Goal: Task Accomplishment & Management: Use online tool/utility

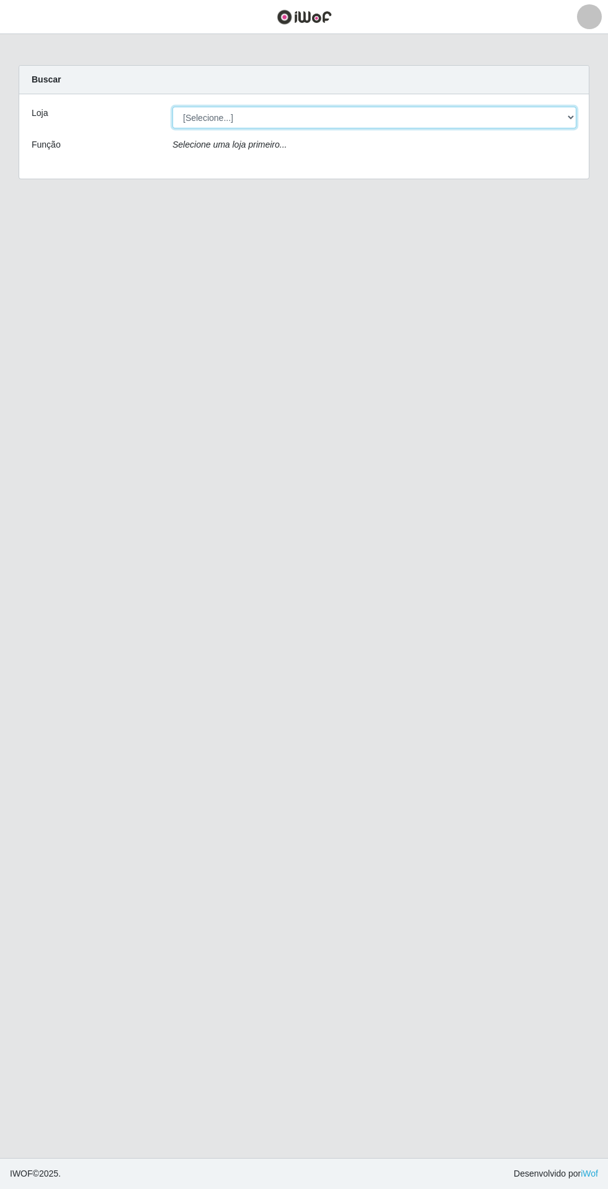
click at [396, 115] on select "[Selecione...] Extrabom - Loja 05 [GEOGRAPHIC_DATA]" at bounding box center [374, 118] width 404 height 22
select select "494"
click at [172, 107] on select "[Selecione...] Extrabom - Loja 05 [GEOGRAPHIC_DATA]" at bounding box center [374, 118] width 404 height 22
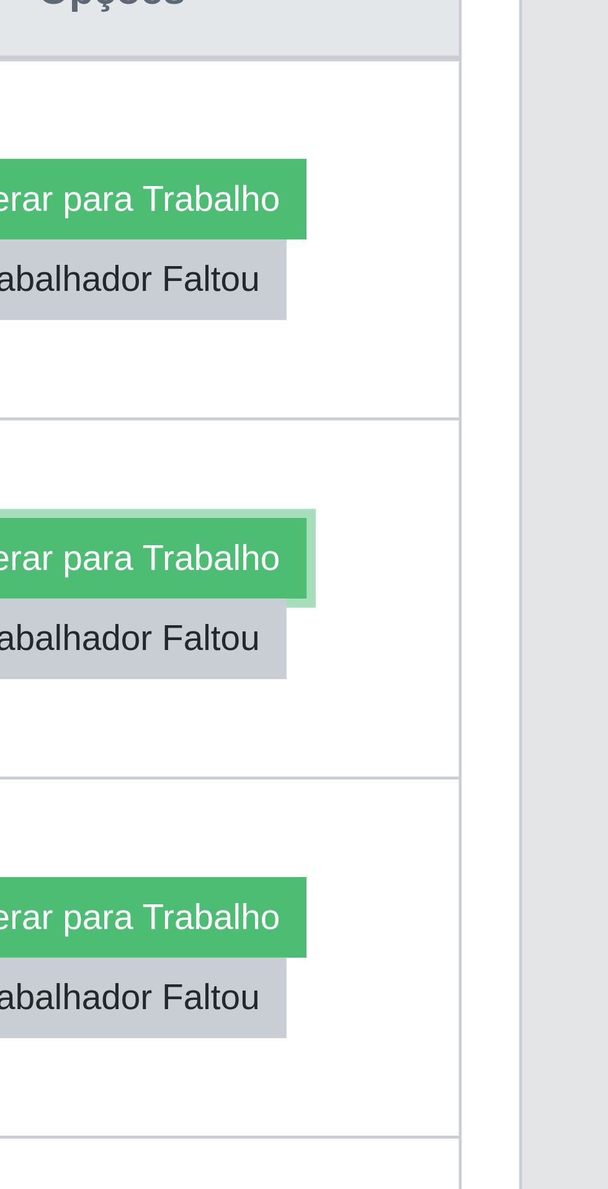
click at [501, 651] on button "Liberar para Trabalho" at bounding box center [501, 651] width 84 height 17
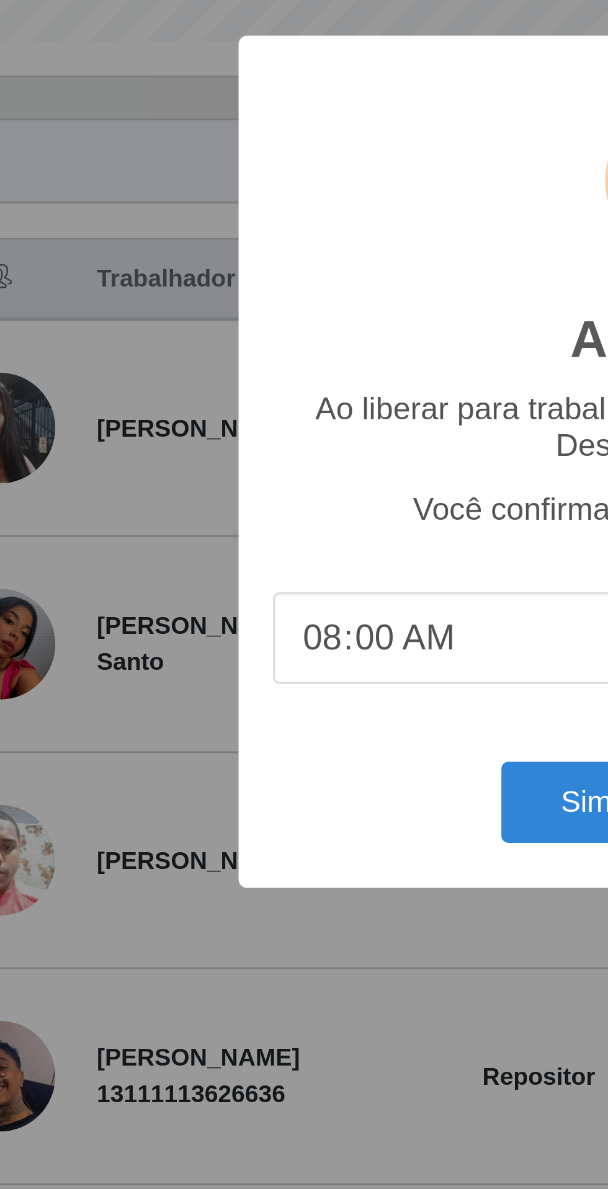
click at [99, 636] on div "Atenção! × Ao liberar para trabalho o contador de horas já inicia. Deseja conti…" at bounding box center [304, 594] width 608 height 1189
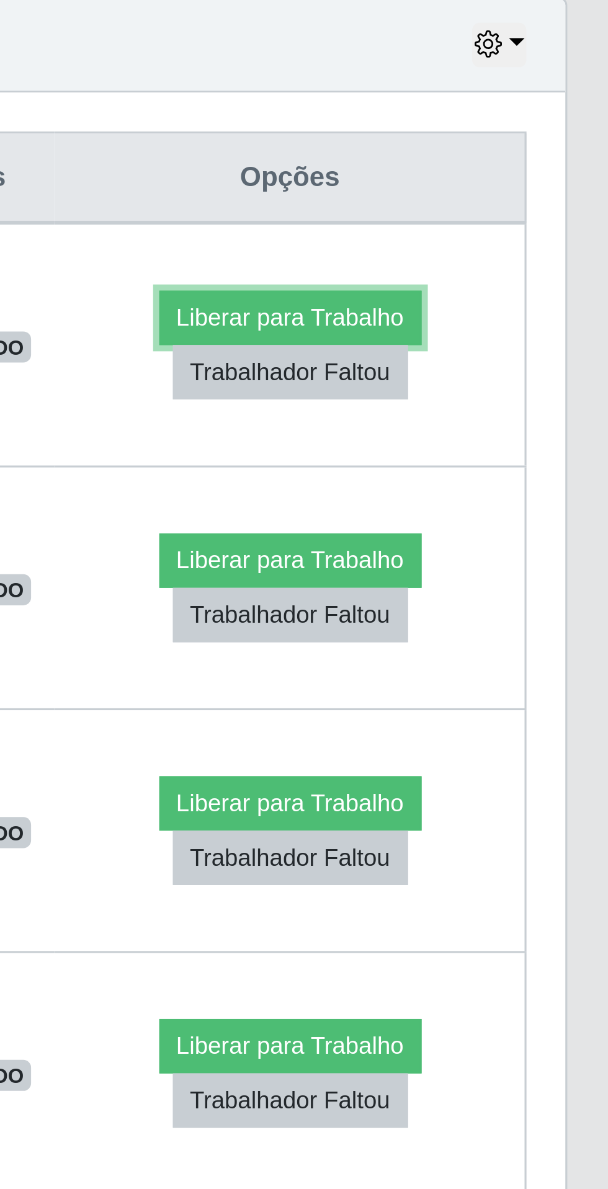
click at [495, 570] on button "Liberar para Trabalho" at bounding box center [501, 573] width 84 height 17
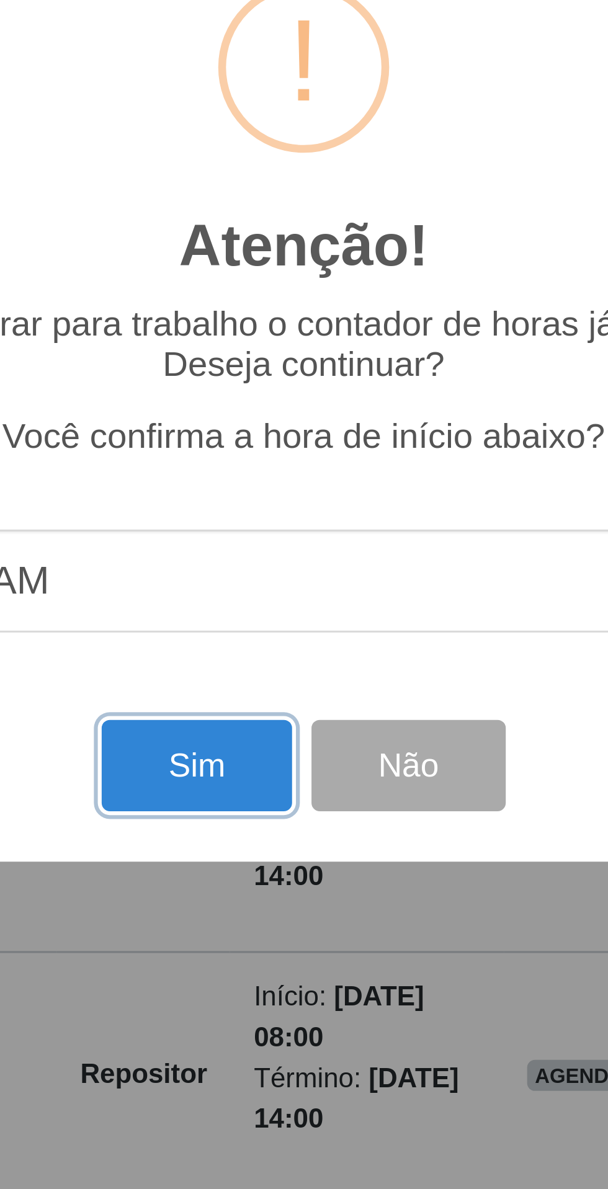
click at [261, 720] on button "Sim" at bounding box center [269, 716] width 60 height 29
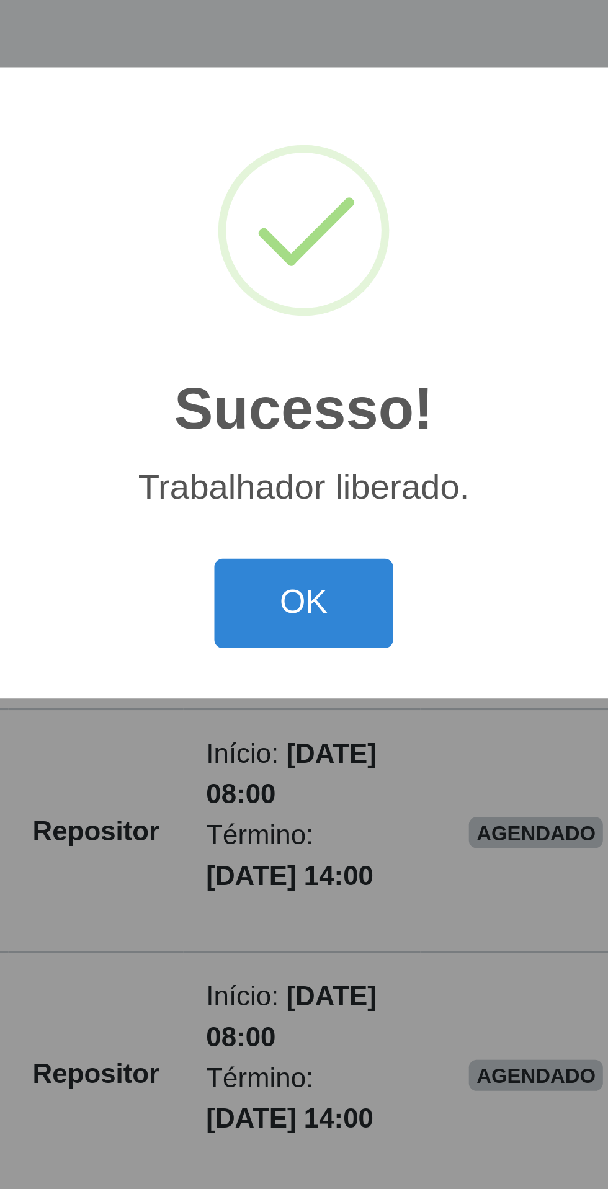
click at [290, 665] on button "OK" at bounding box center [304, 665] width 58 height 29
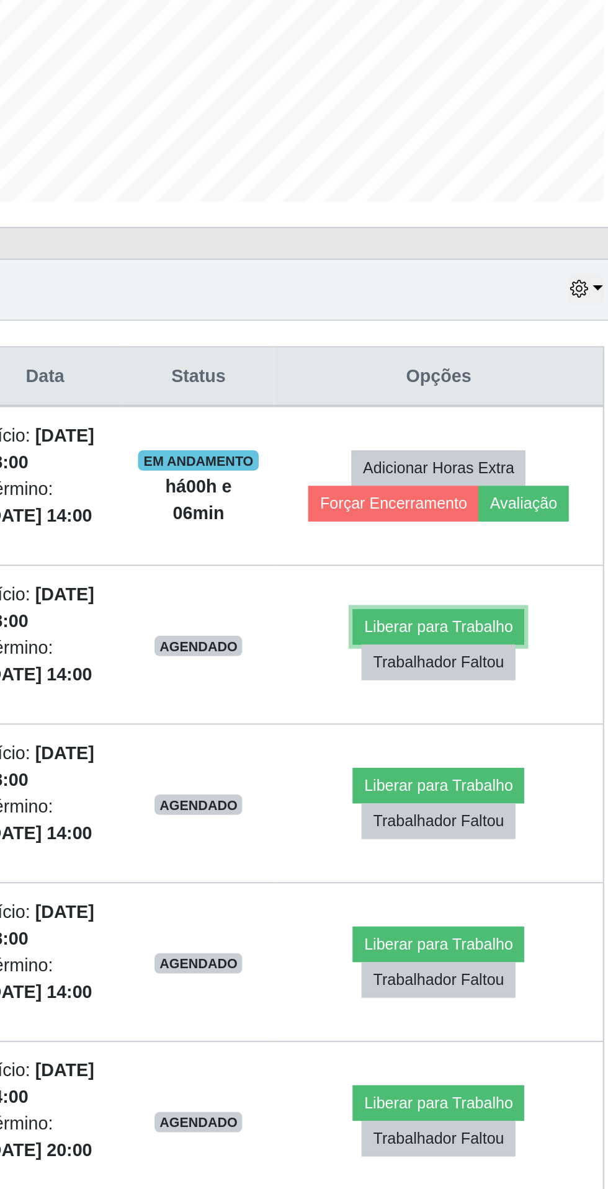
click at [506, 660] on button "Liberar para Trabalho" at bounding box center [496, 651] width 84 height 17
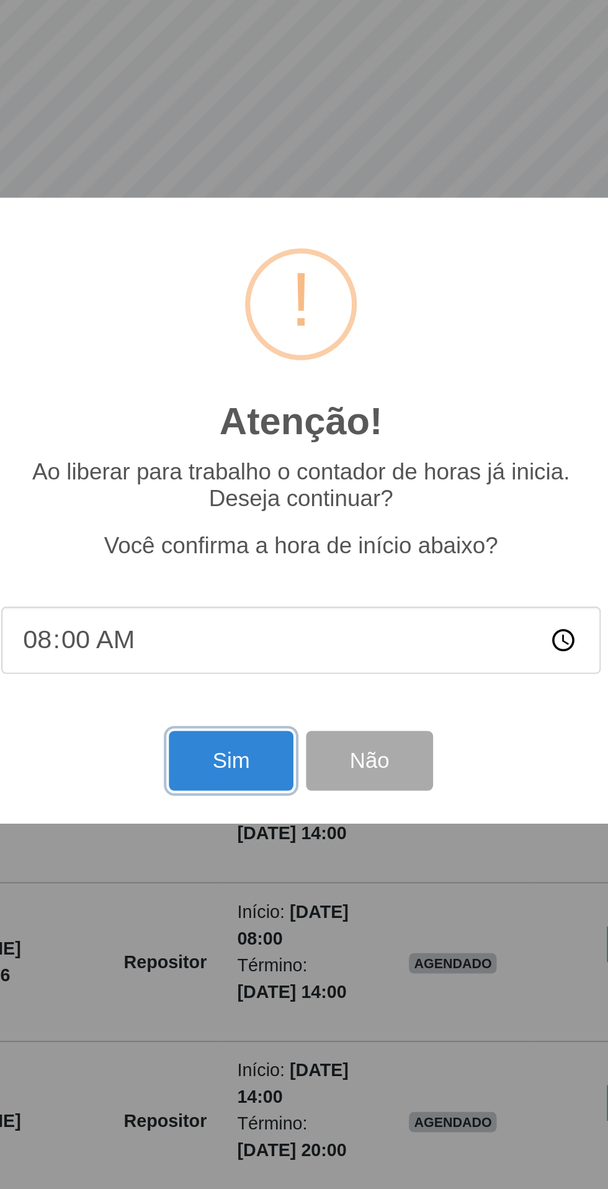
click at [256, 725] on button "Sim" at bounding box center [269, 716] width 60 height 29
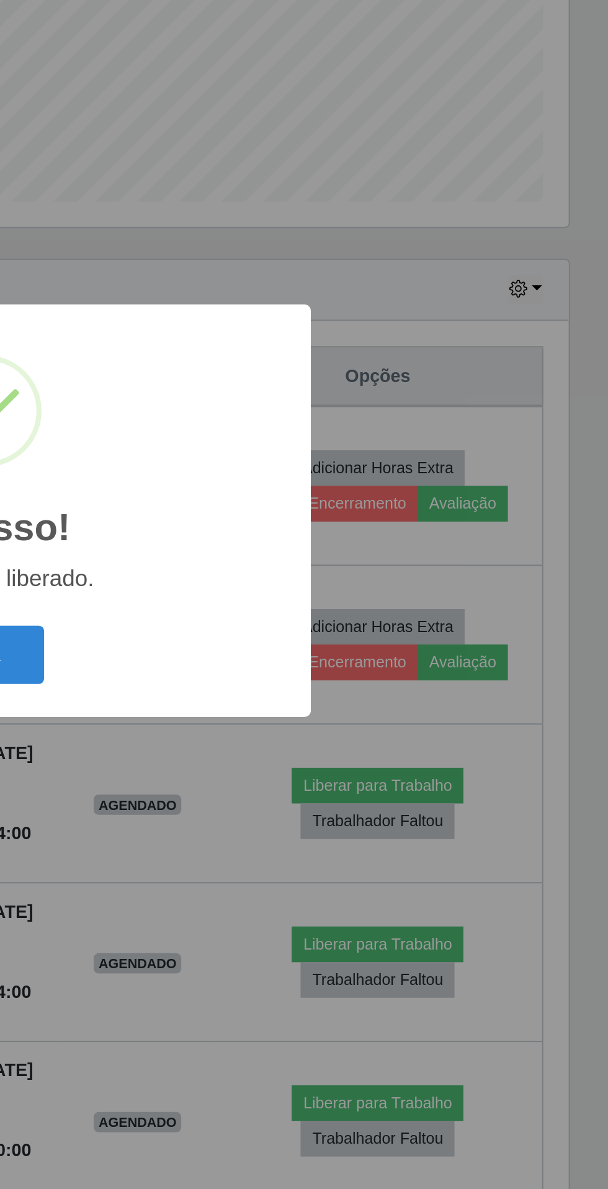
click at [318, 664] on button "OK" at bounding box center [304, 665] width 58 height 29
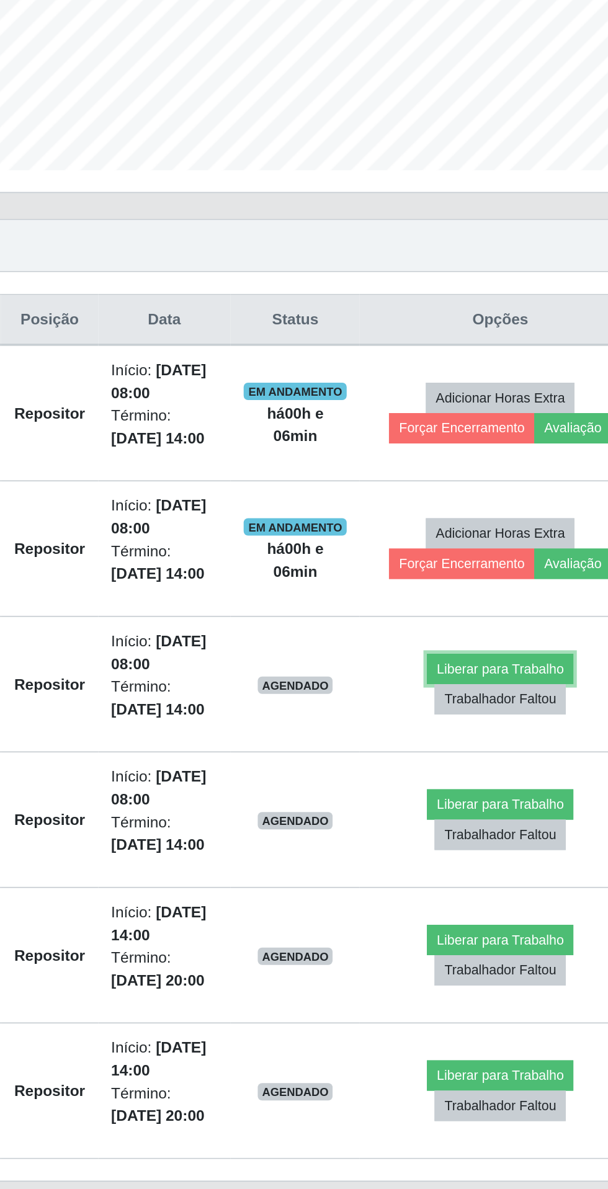
click at [506, 738] on button "Liberar para Trabalho" at bounding box center [496, 728] width 84 height 17
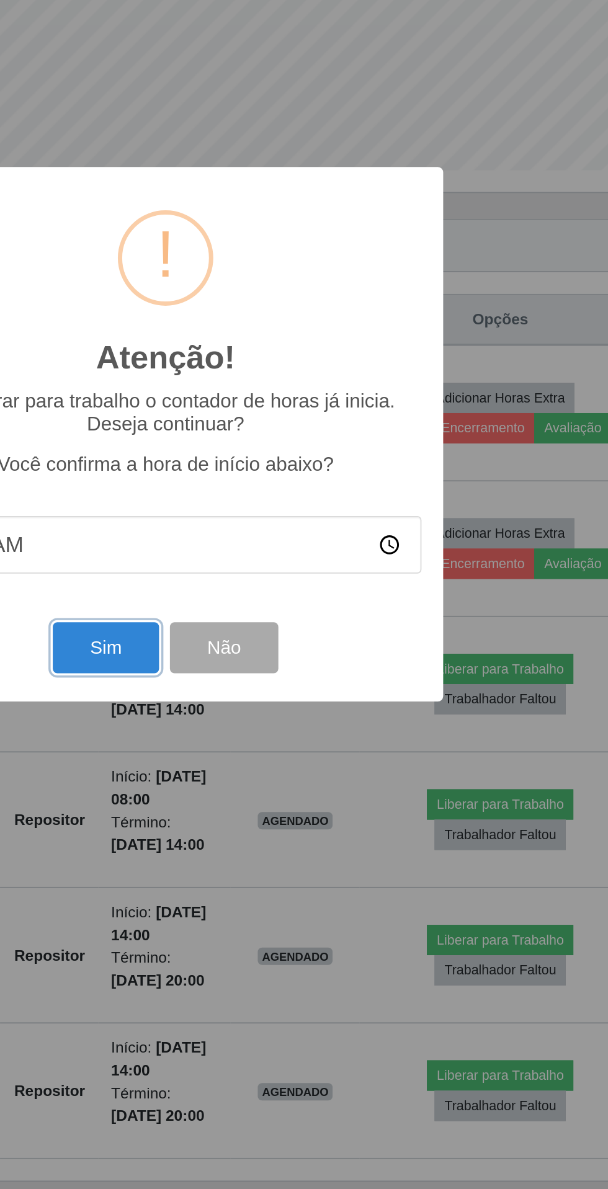
click at [266, 714] on button "Sim" at bounding box center [269, 716] width 60 height 29
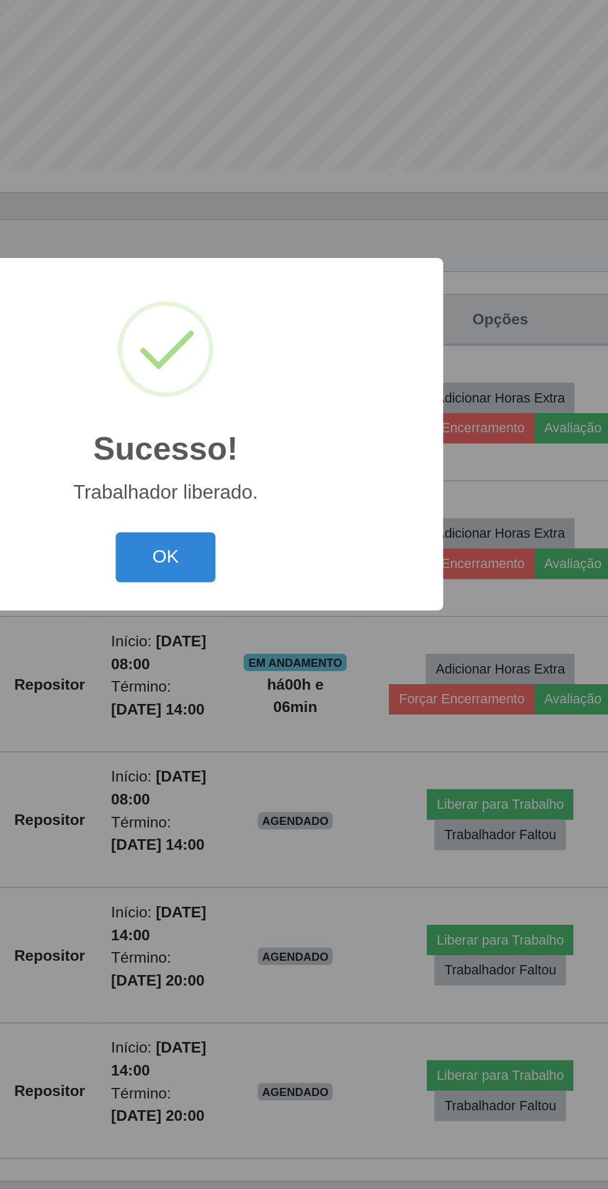
click at [299, 655] on button "OK" at bounding box center [304, 665] width 58 height 29
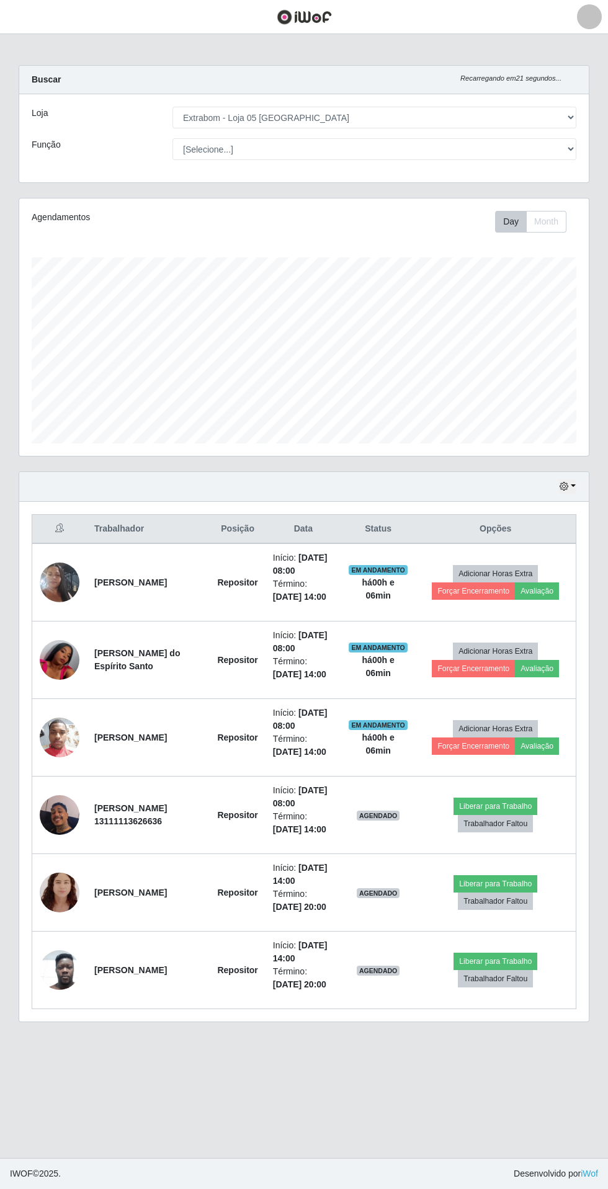
scroll to position [114, 0]
